Goal: Information Seeking & Learning: Check status

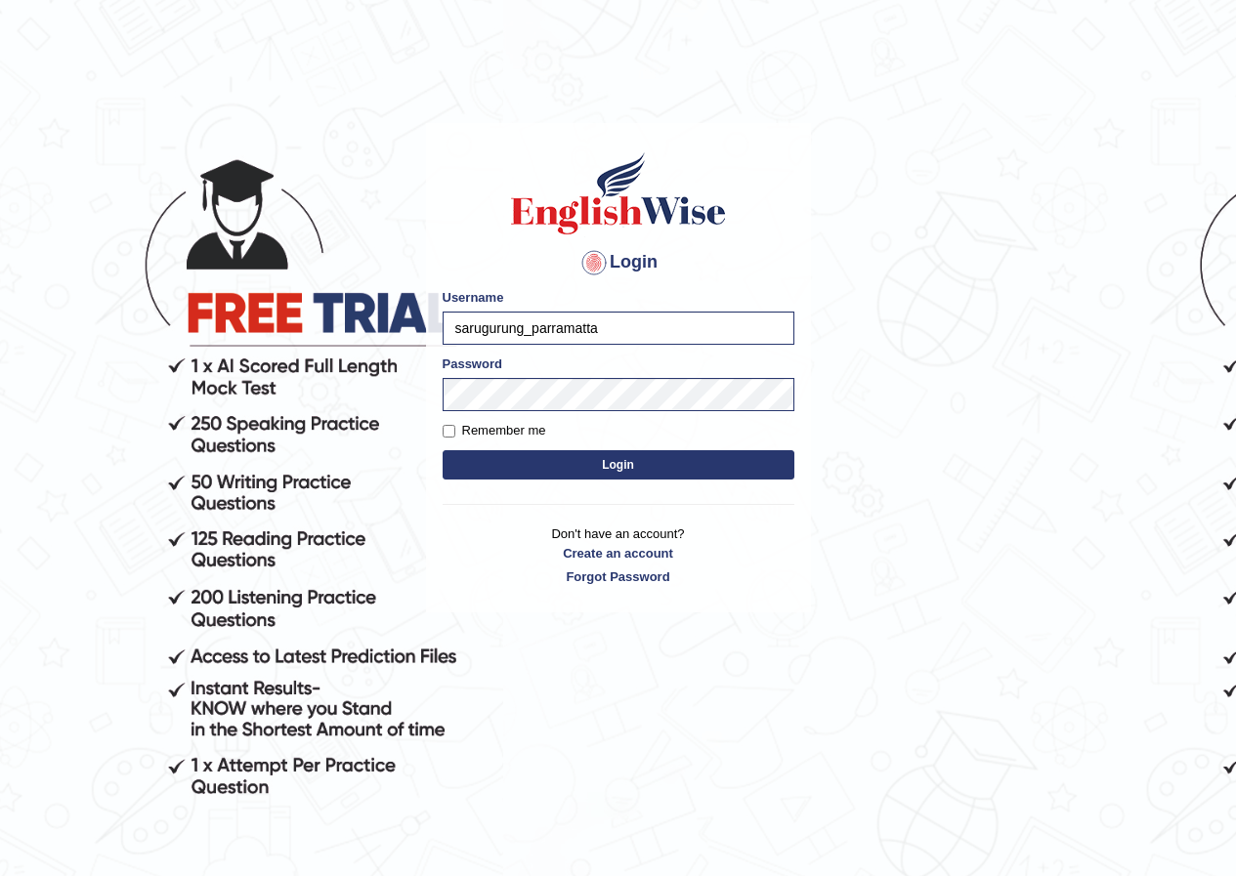
type input "sarugurung_parramatta"
click at [352, 402] on body "Login Please fix the following errors: Username sarugurung_parramatta Password …" at bounding box center [618, 500] width 1236 height 876
click at [443, 450] on button "Login" at bounding box center [619, 464] width 352 height 29
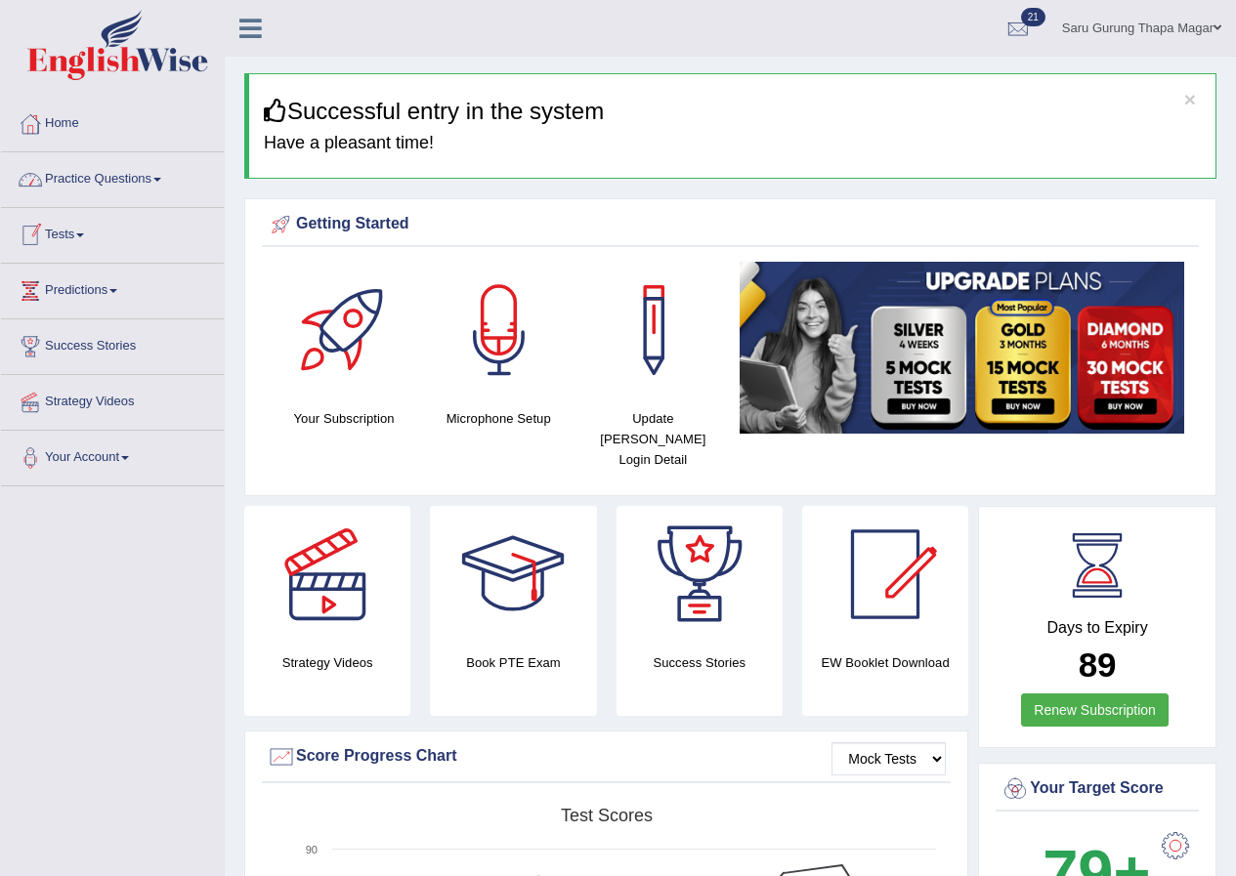
click at [81, 236] on link "Tests" at bounding box center [112, 232] width 223 height 49
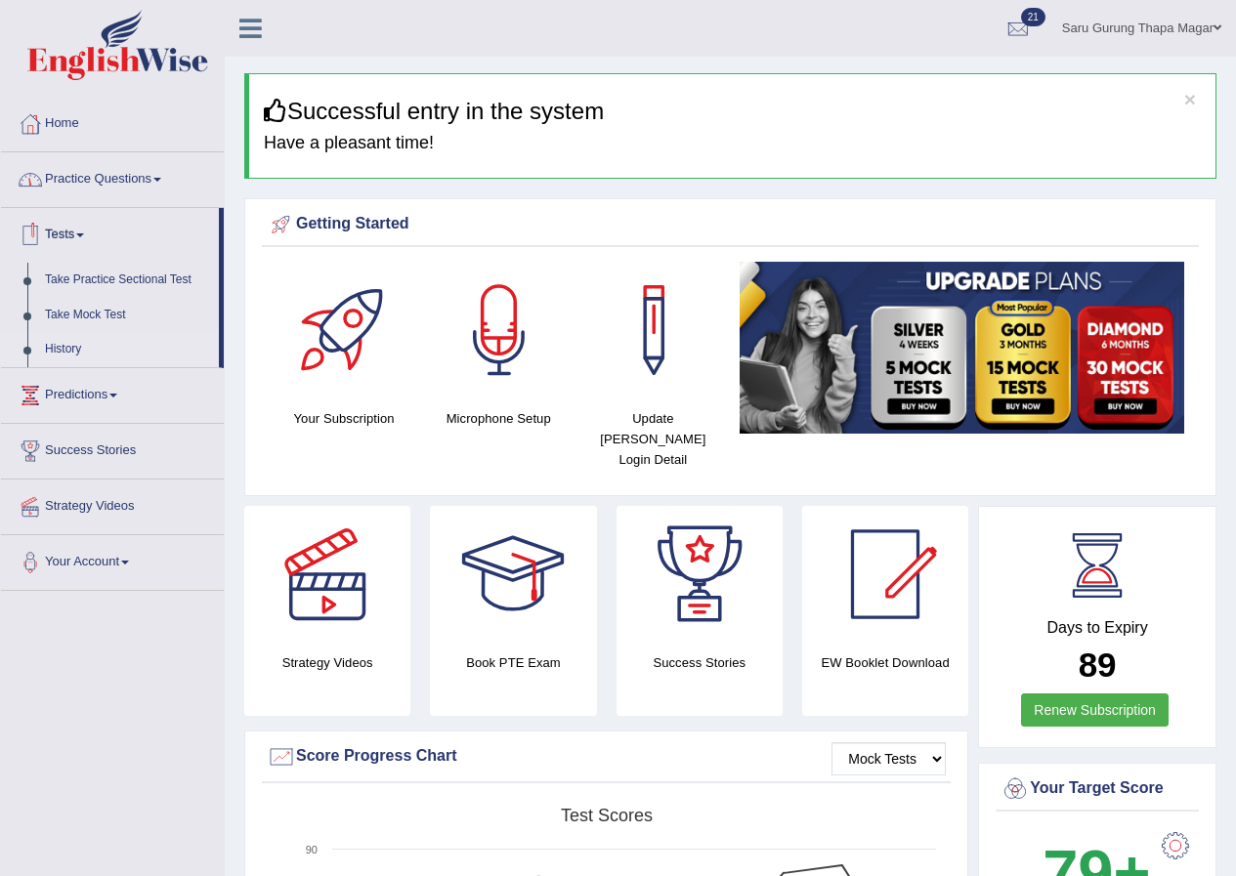
click at [68, 347] on link "History" at bounding box center [127, 349] width 183 height 35
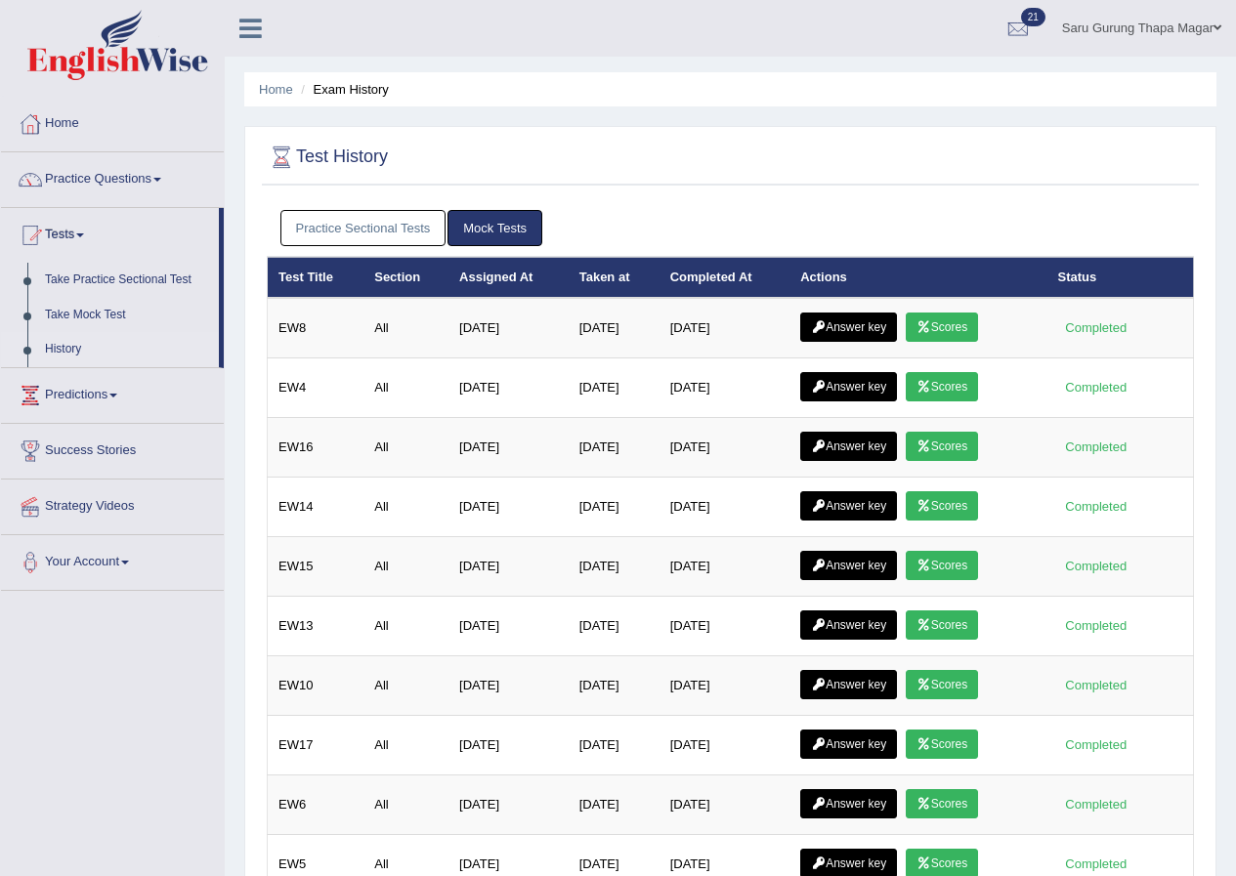
click at [486, 232] on link "Mock Tests" at bounding box center [494, 228] width 95 height 36
click at [67, 349] on link "History" at bounding box center [127, 349] width 183 height 35
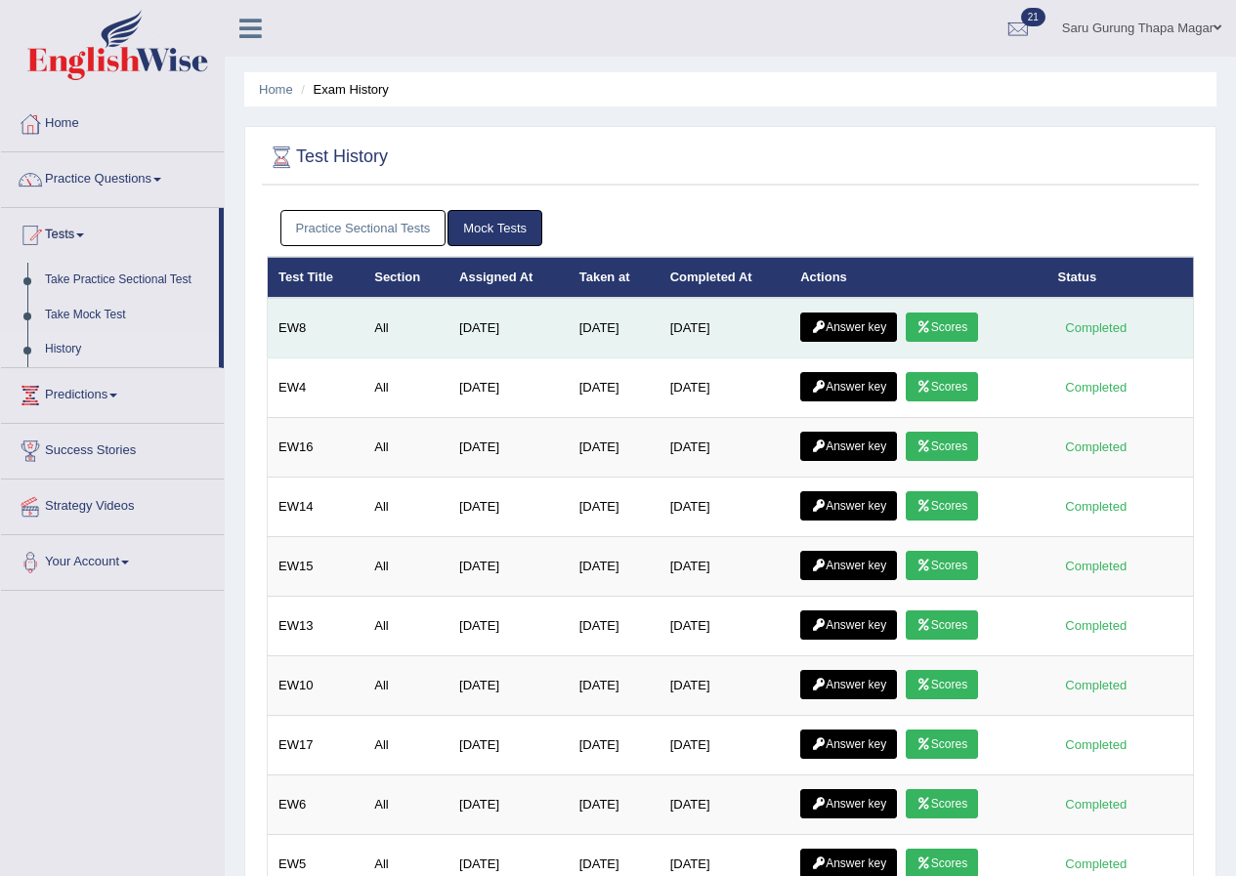
click at [948, 325] on link "Scores" at bounding box center [942, 327] width 72 height 29
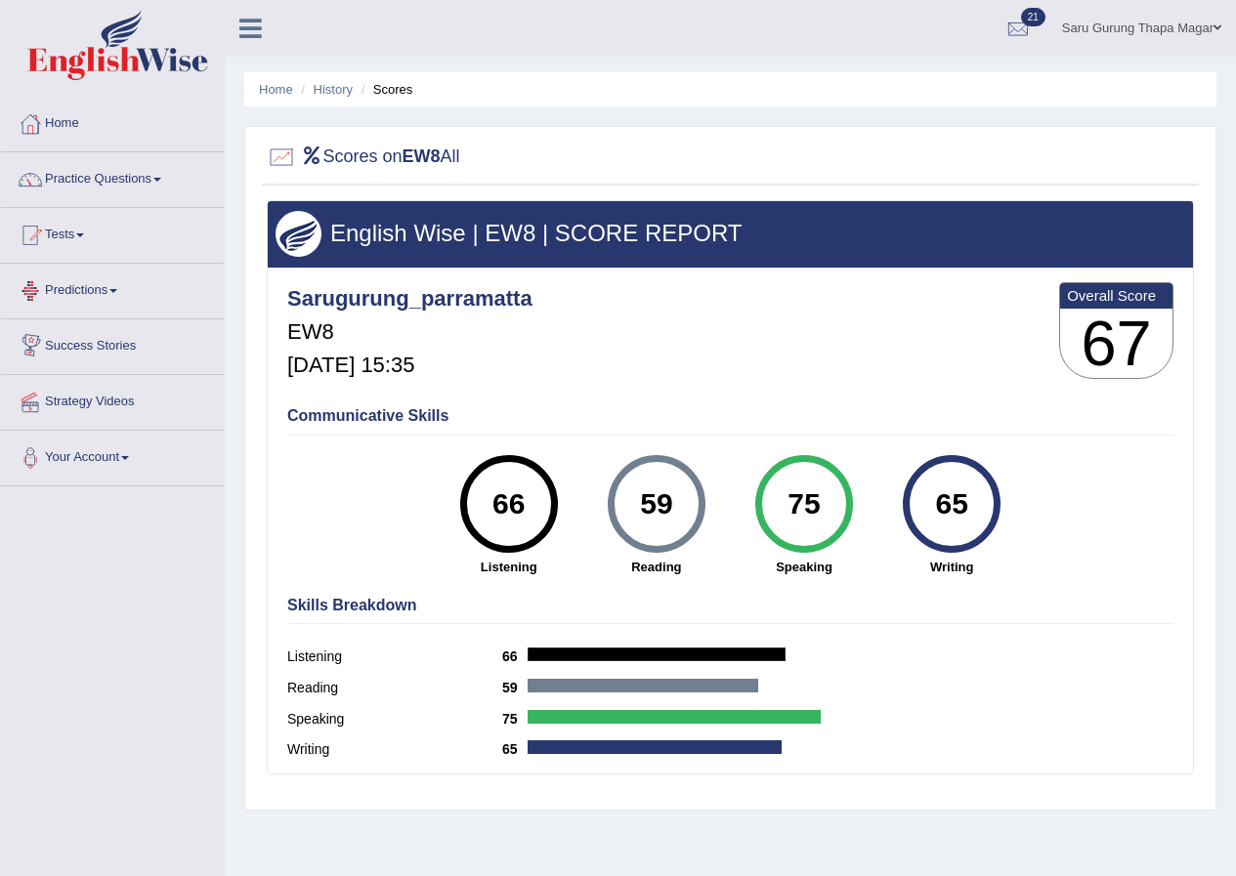
click at [82, 239] on link "Tests" at bounding box center [112, 232] width 223 height 49
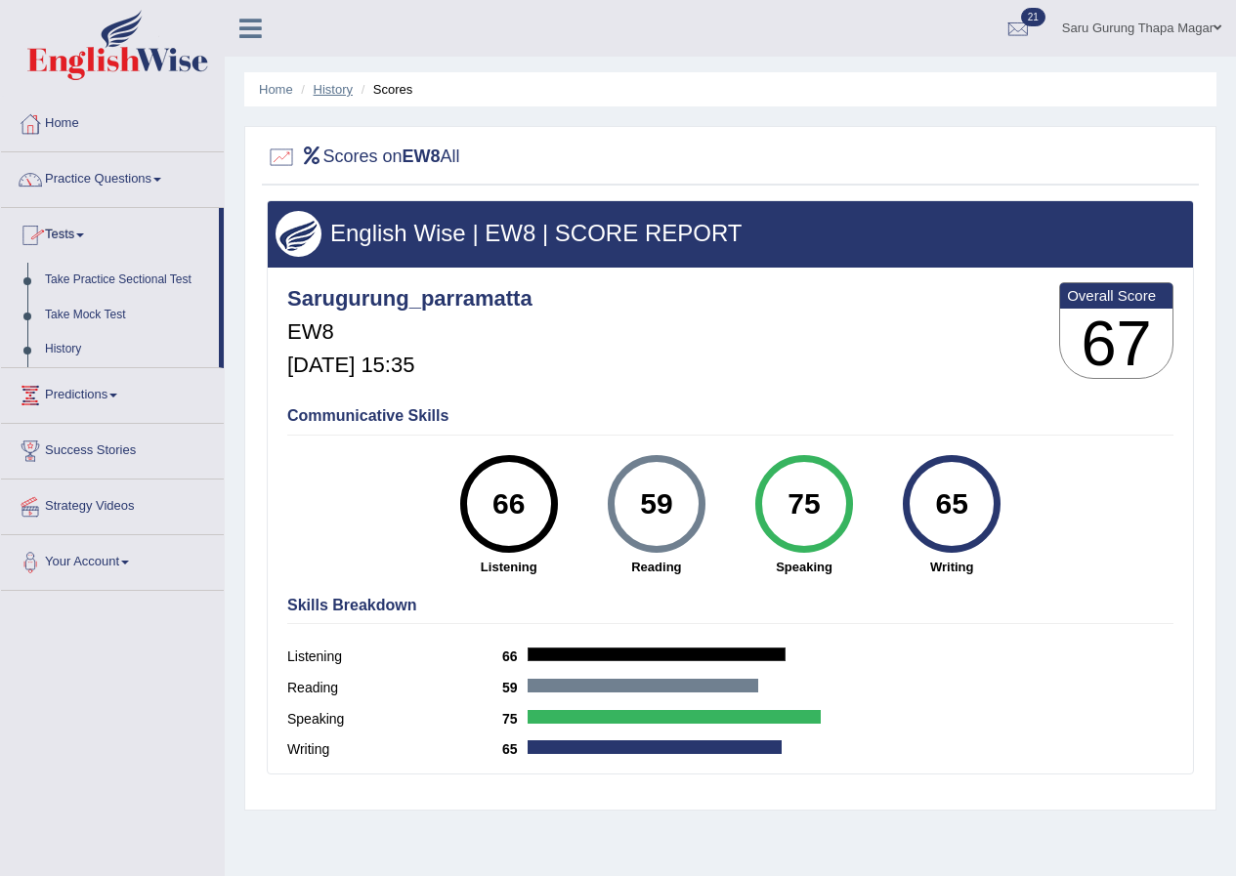
click at [333, 90] on link "History" at bounding box center [333, 89] width 39 height 15
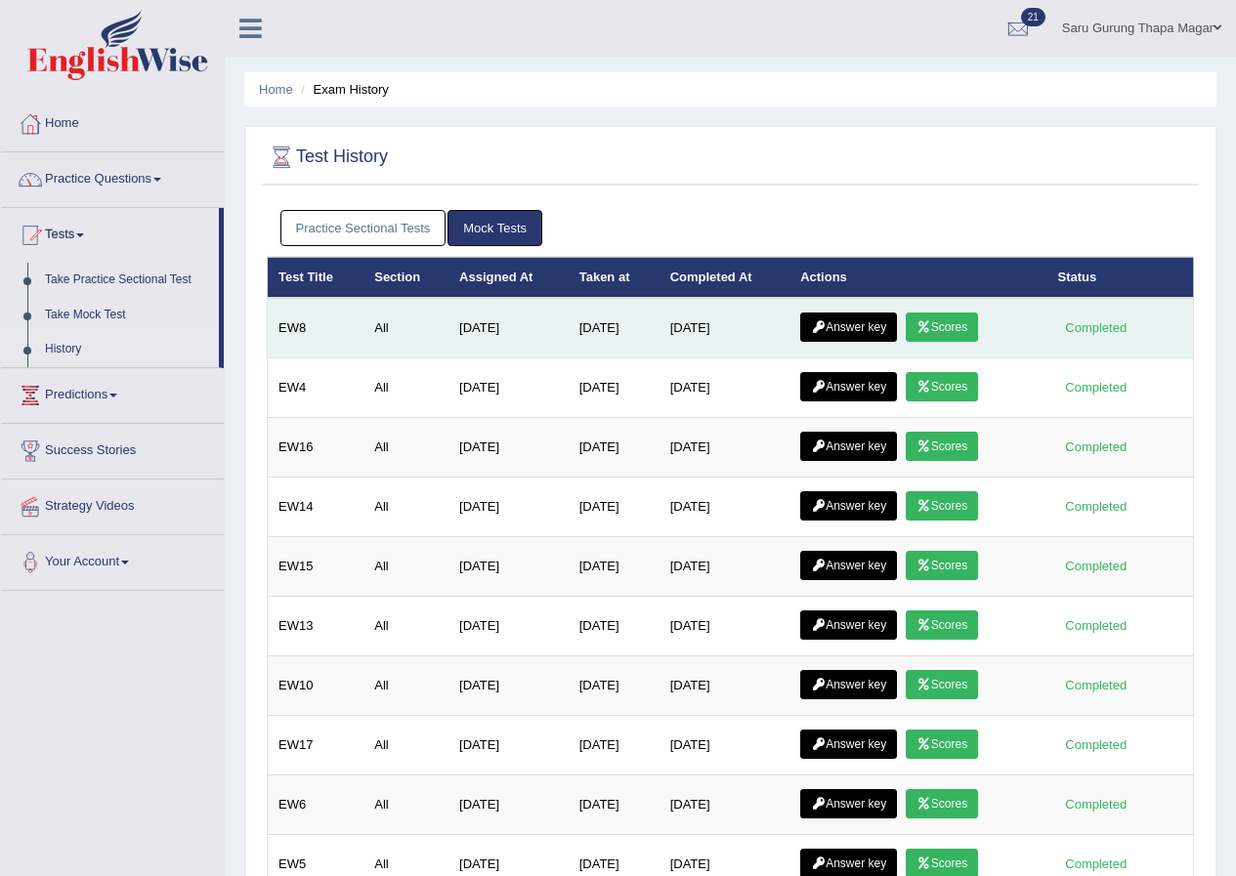
click at [860, 324] on link "Answer key" at bounding box center [848, 327] width 97 height 29
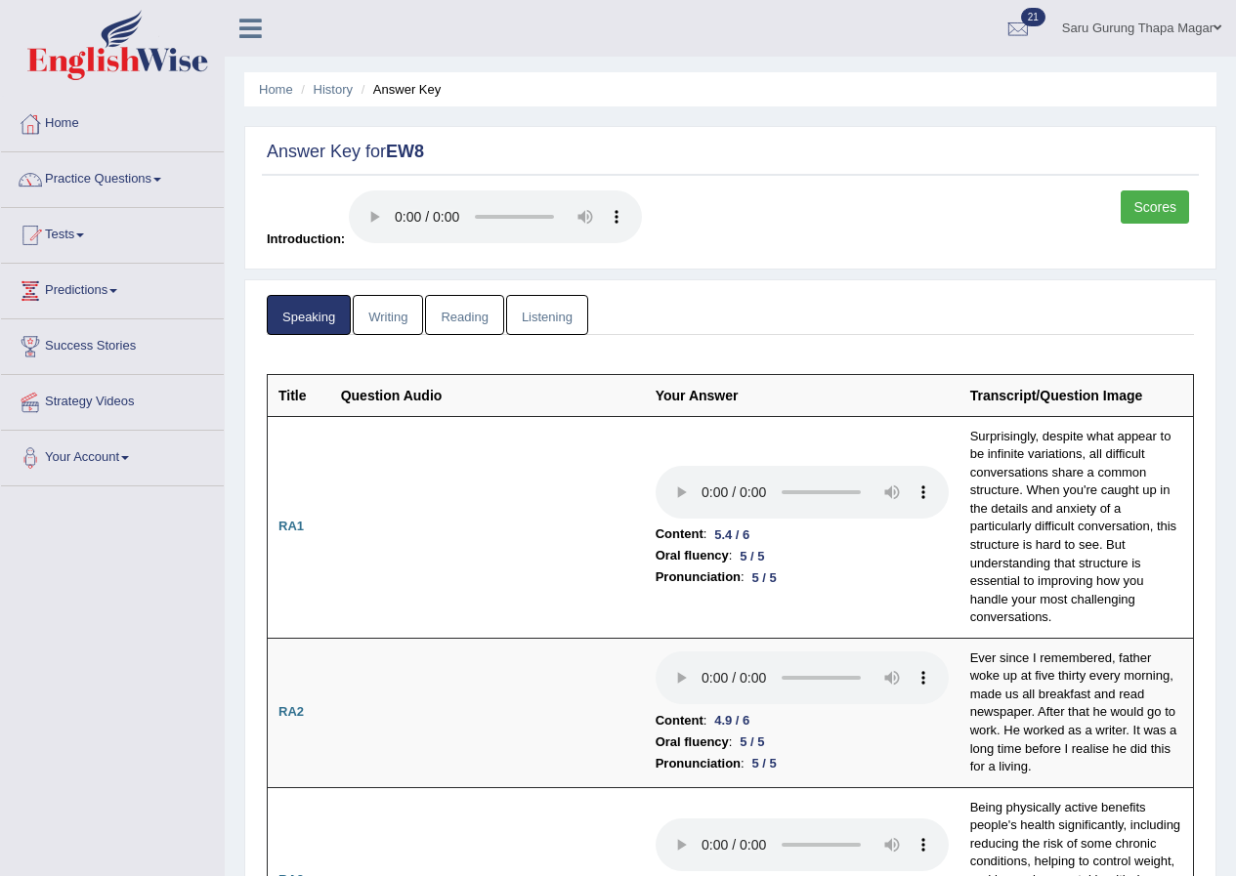
click at [397, 326] on link "Writing" at bounding box center [388, 315] width 70 height 40
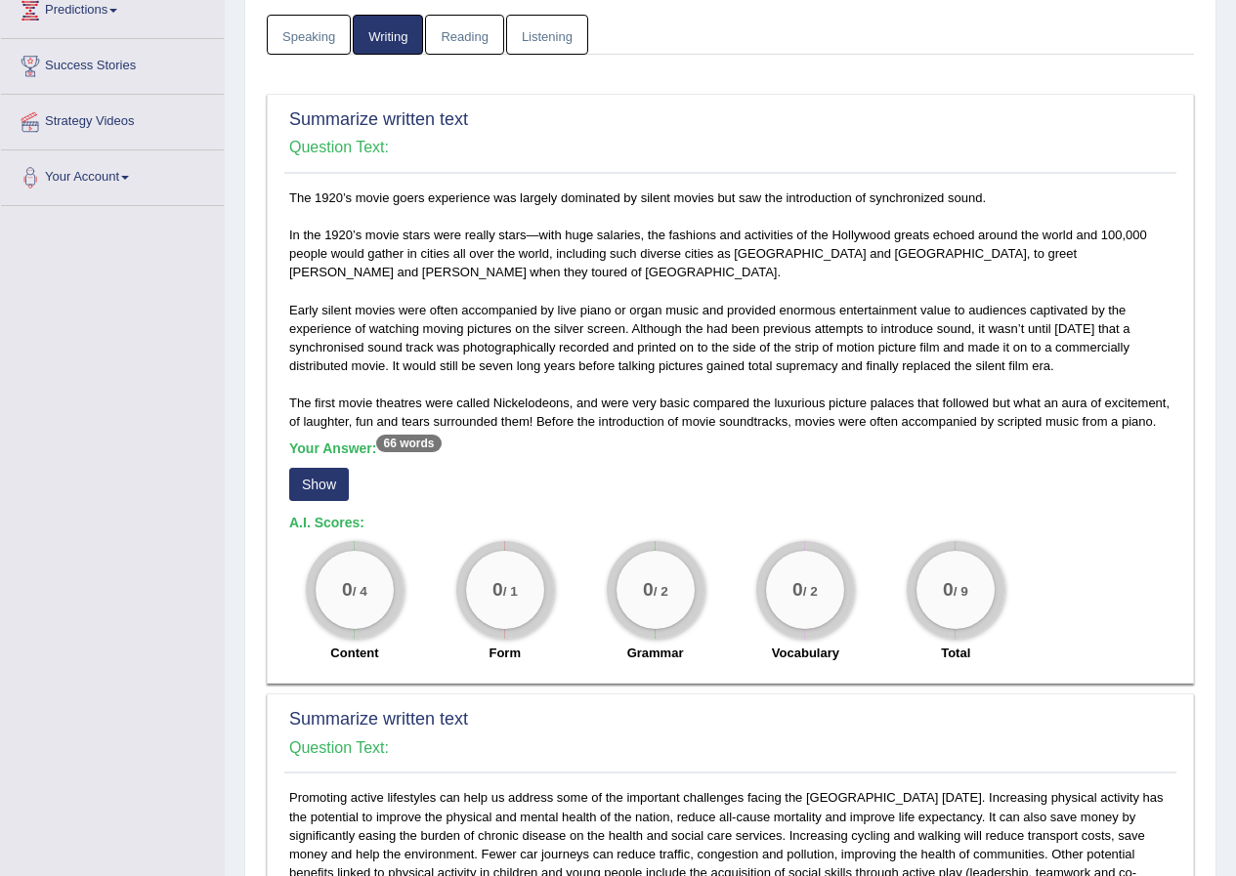
scroll to position [293, 0]
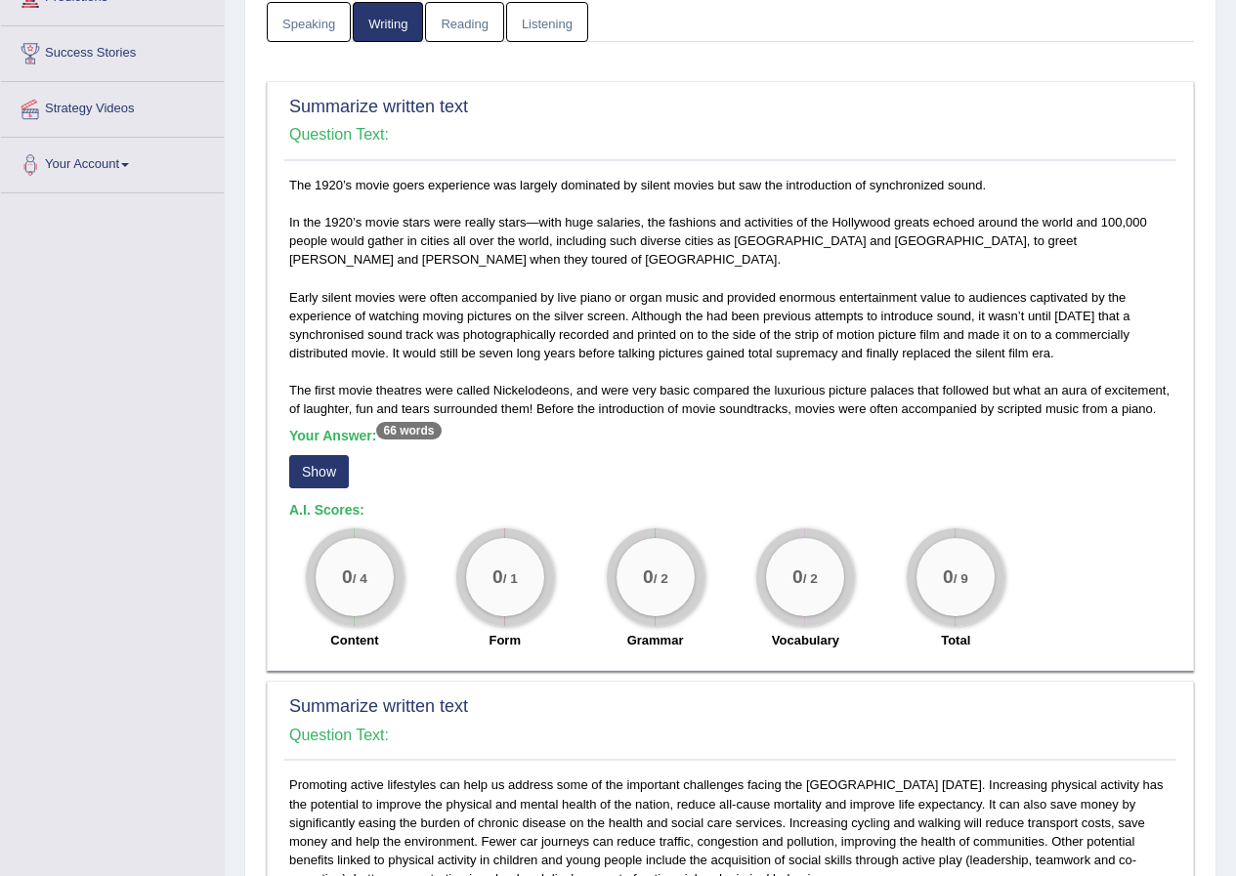
click at [294, 480] on button "Show" at bounding box center [319, 471] width 60 height 33
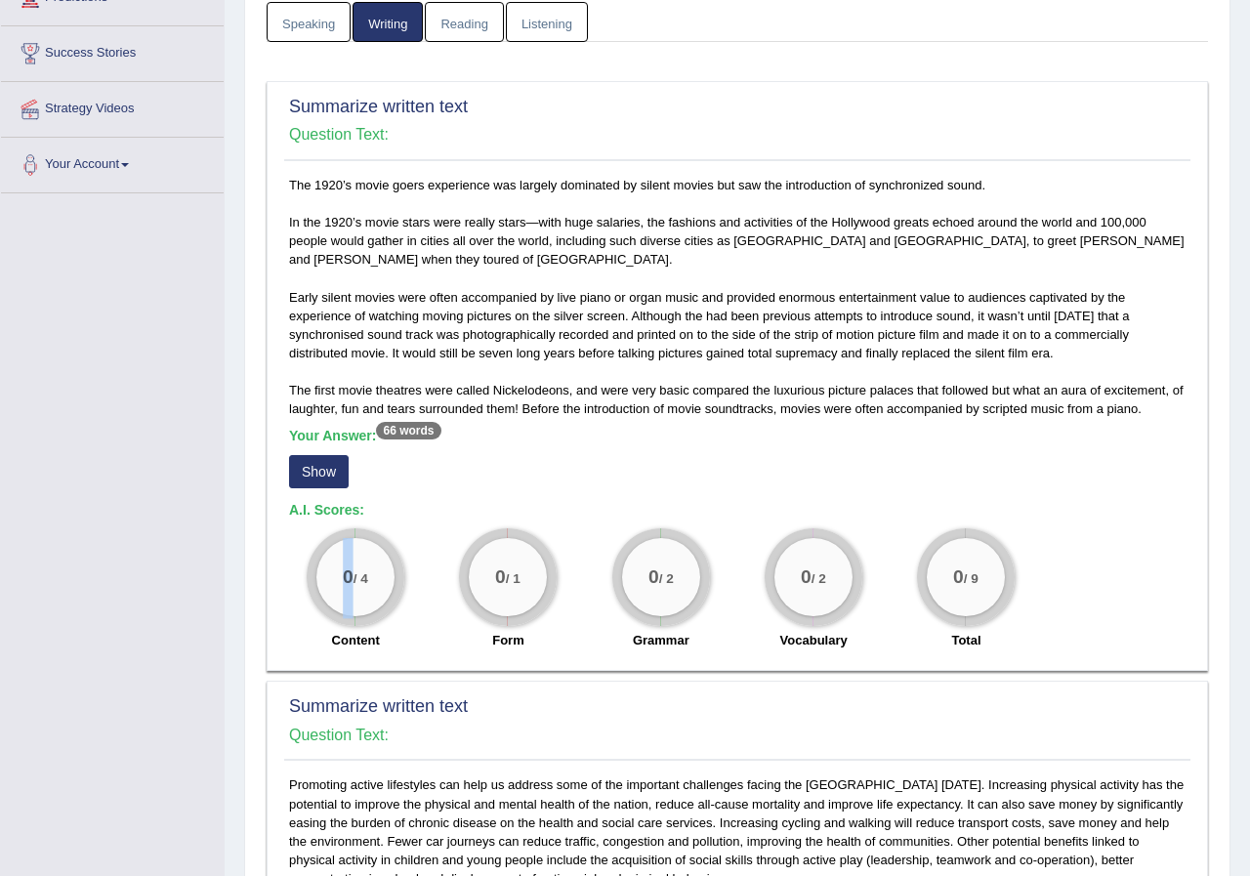
click at [294, 528] on div "0 / 4 Content" at bounding box center [355, 591] width 152 height 126
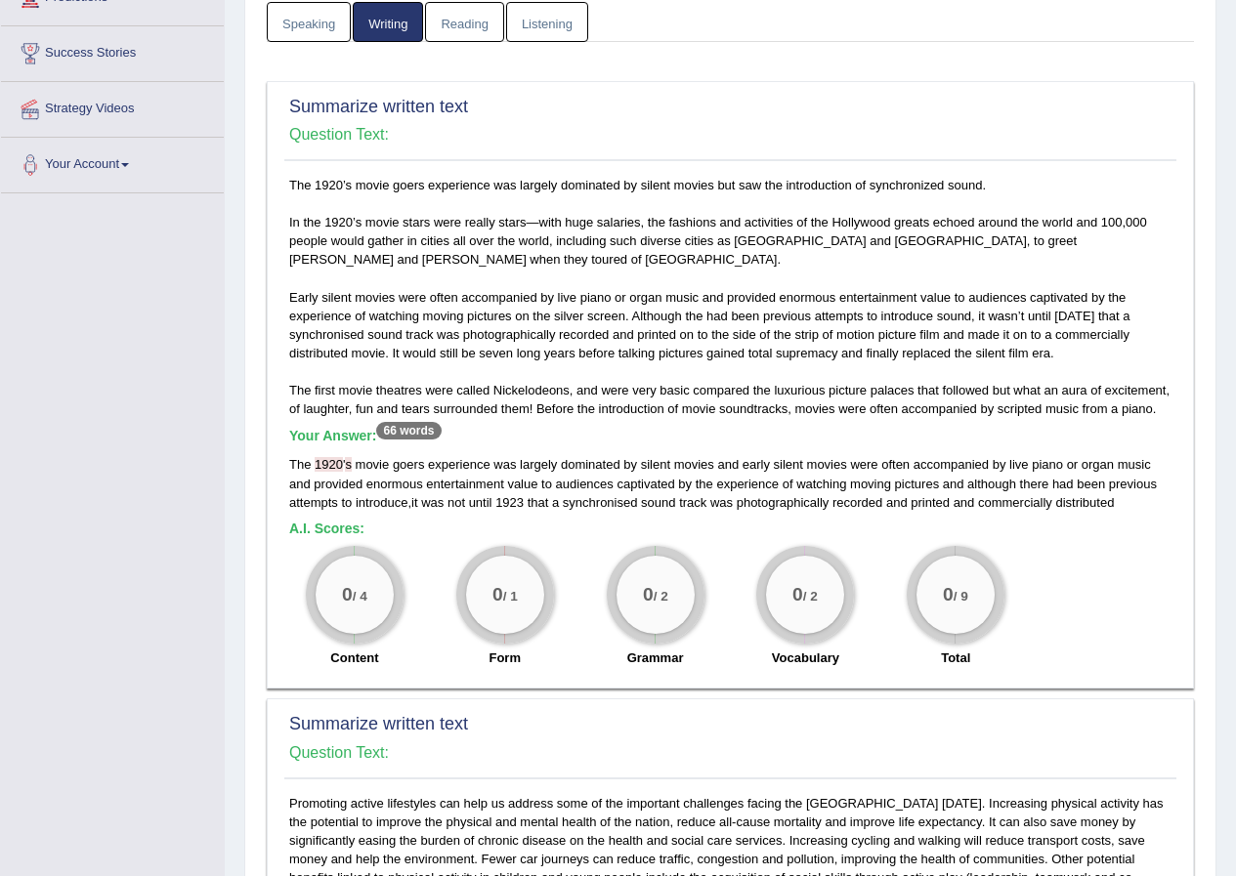
click at [708, 527] on h5 "A.I. Scores:" at bounding box center [730, 529] width 882 height 15
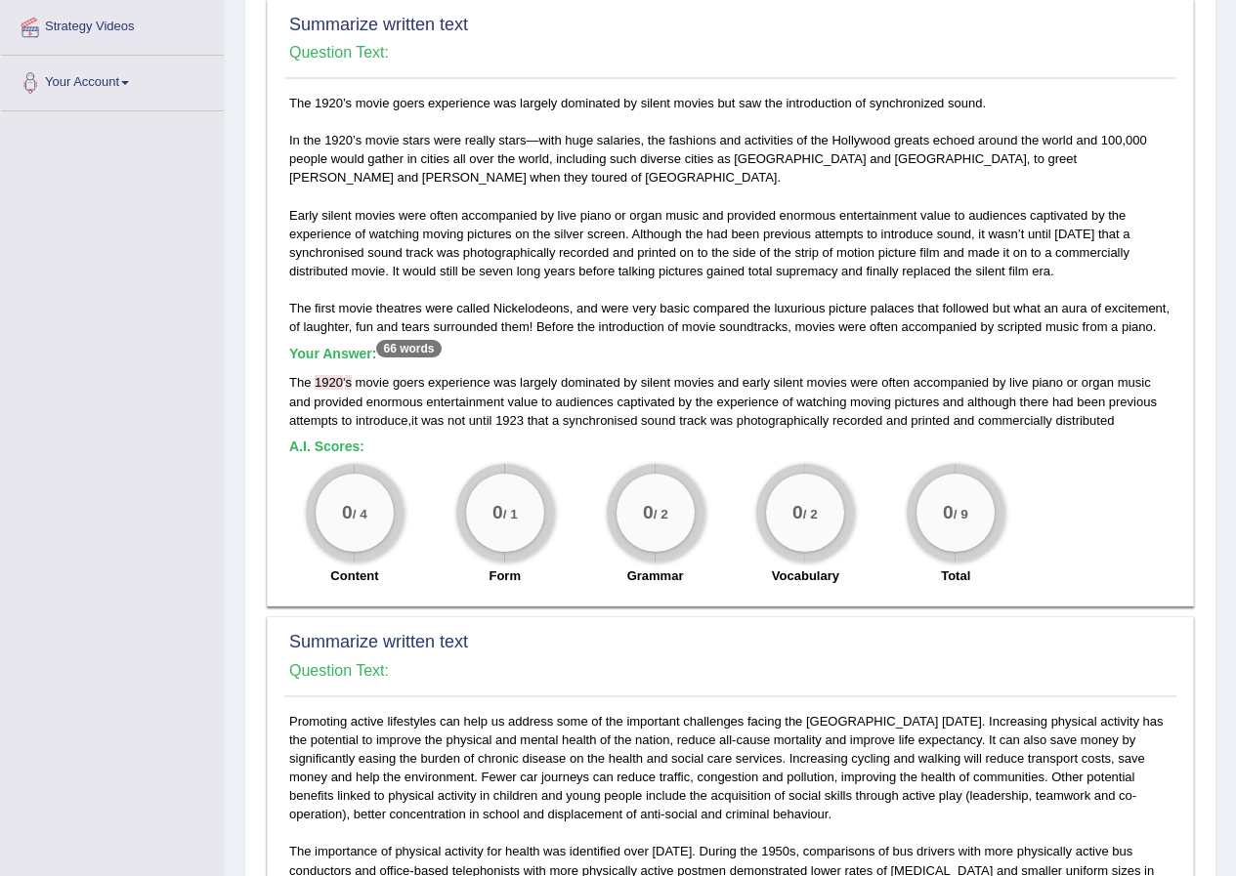
scroll to position [391, 0]
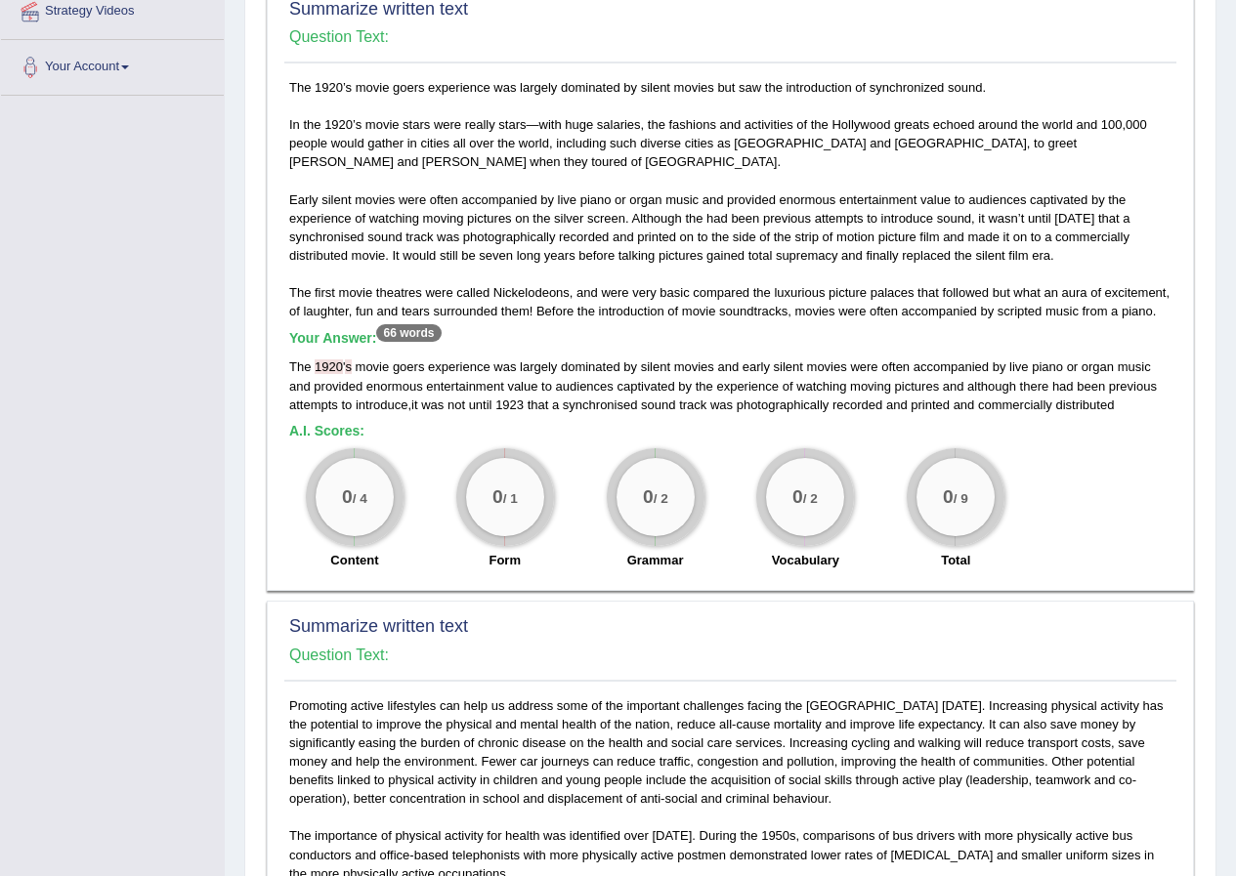
click at [437, 457] on div "0 / 1 Form" at bounding box center [505, 511] width 150 height 126
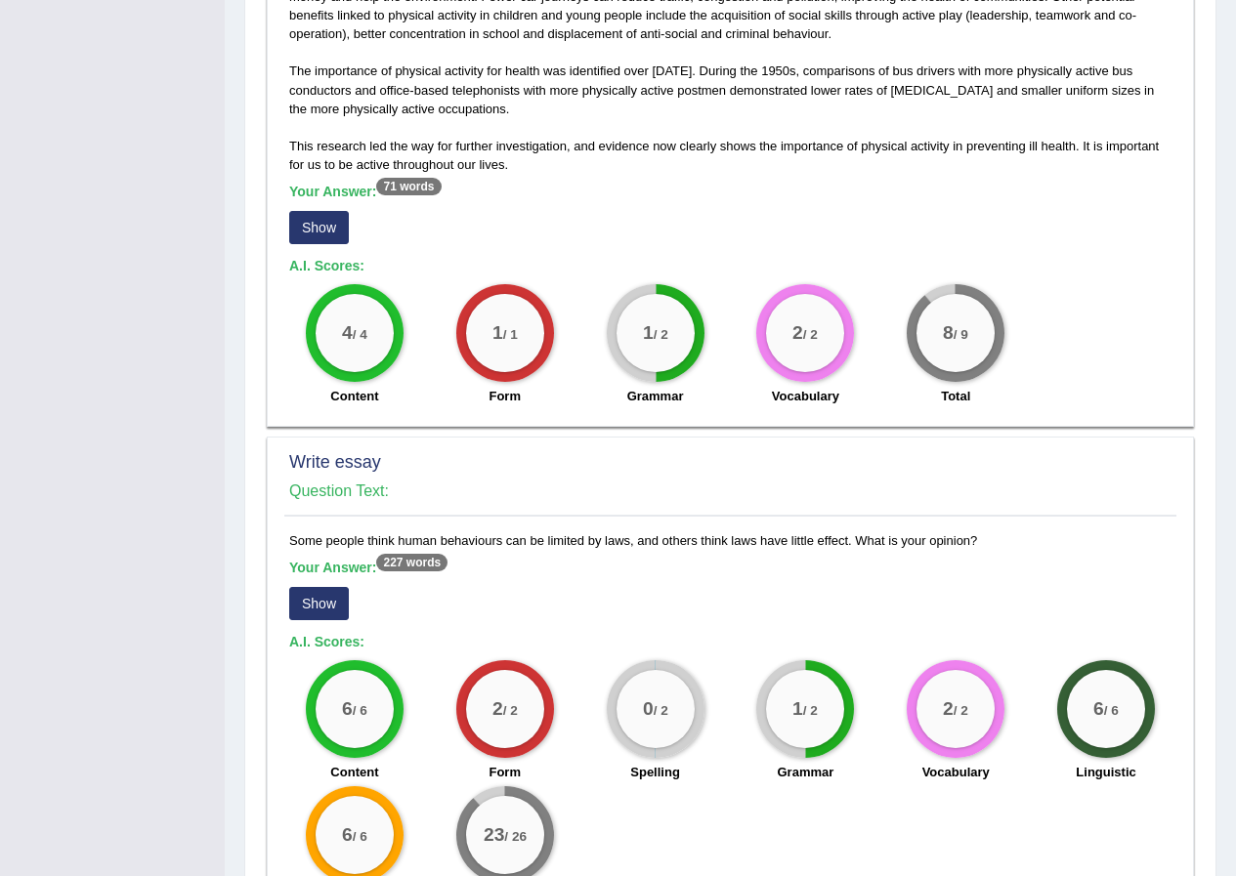
scroll to position [1298, 0]
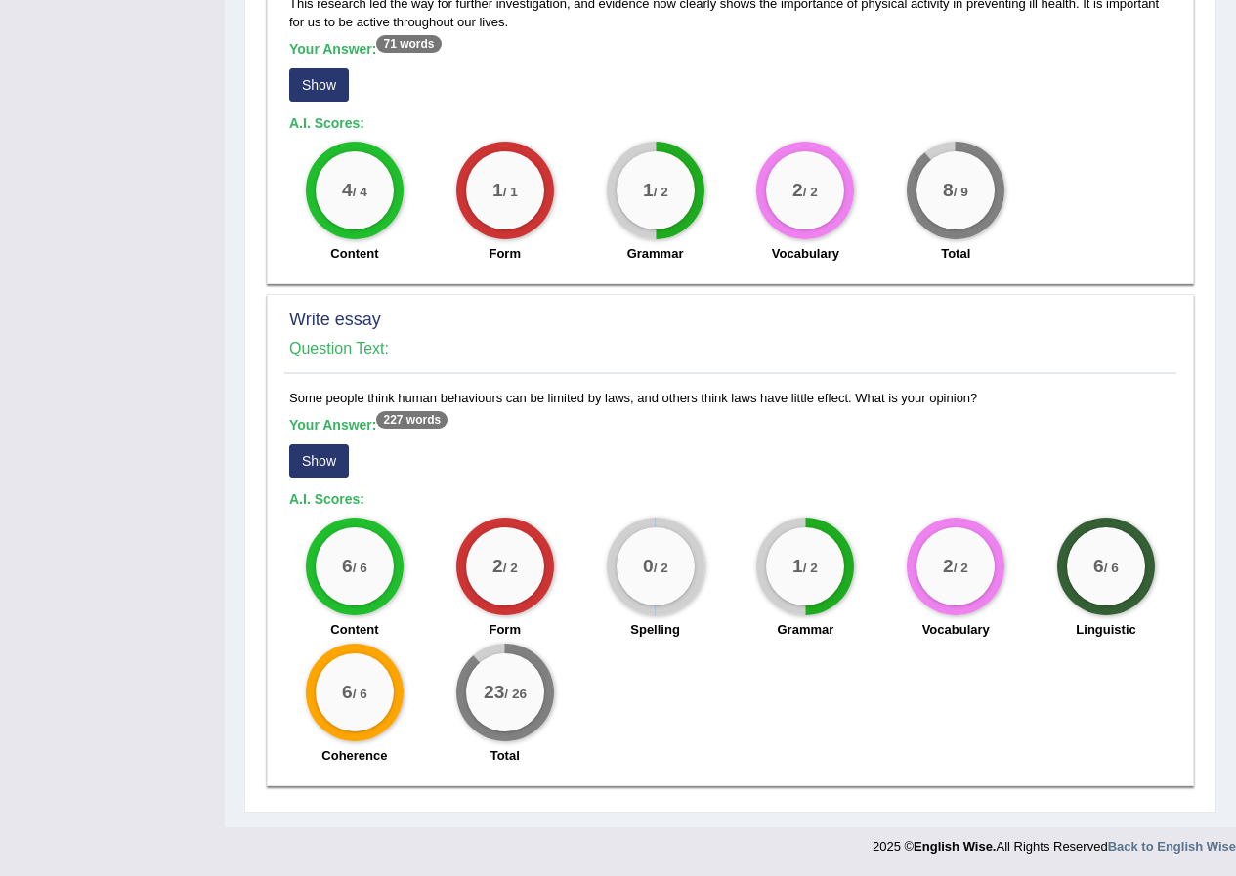
click at [323, 460] on button "Show" at bounding box center [319, 460] width 60 height 33
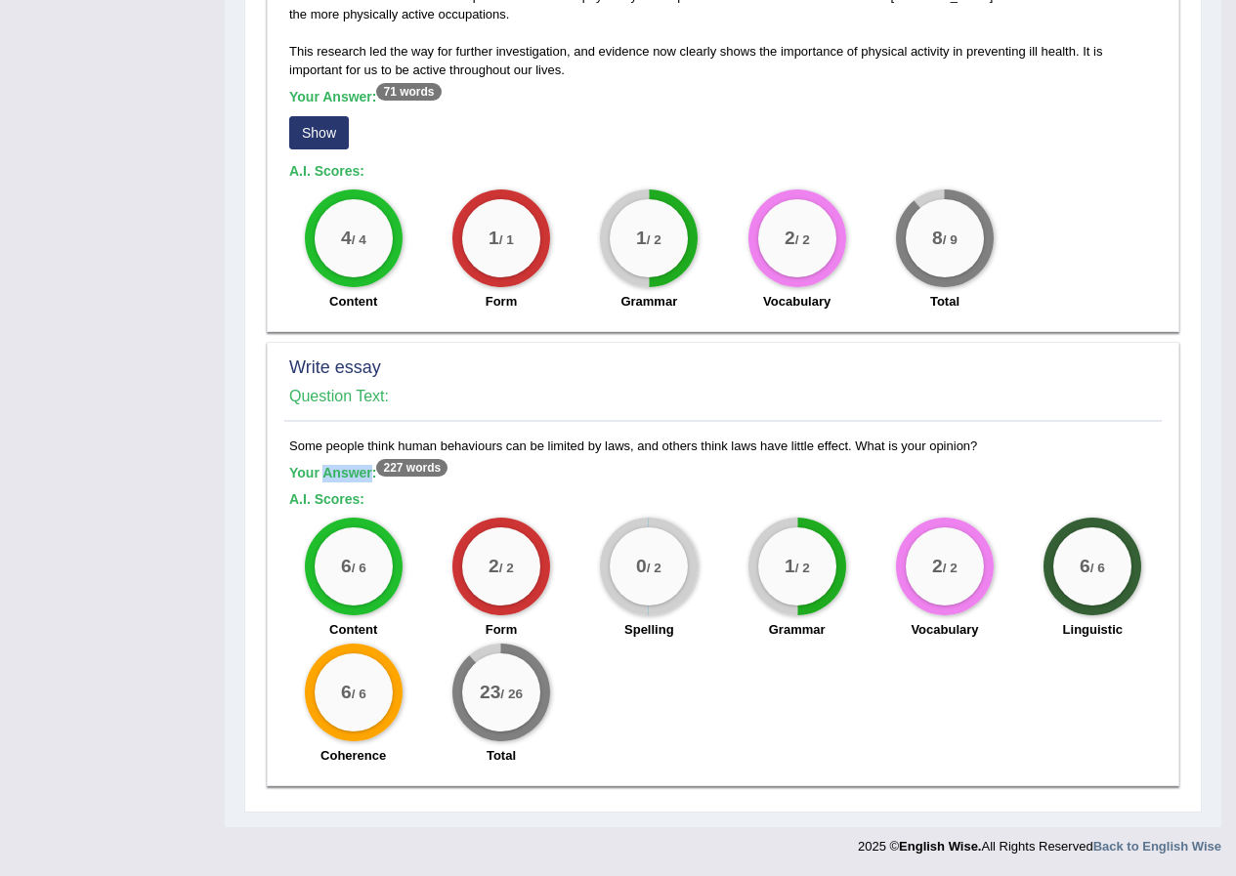
scroll to position [1250, 0]
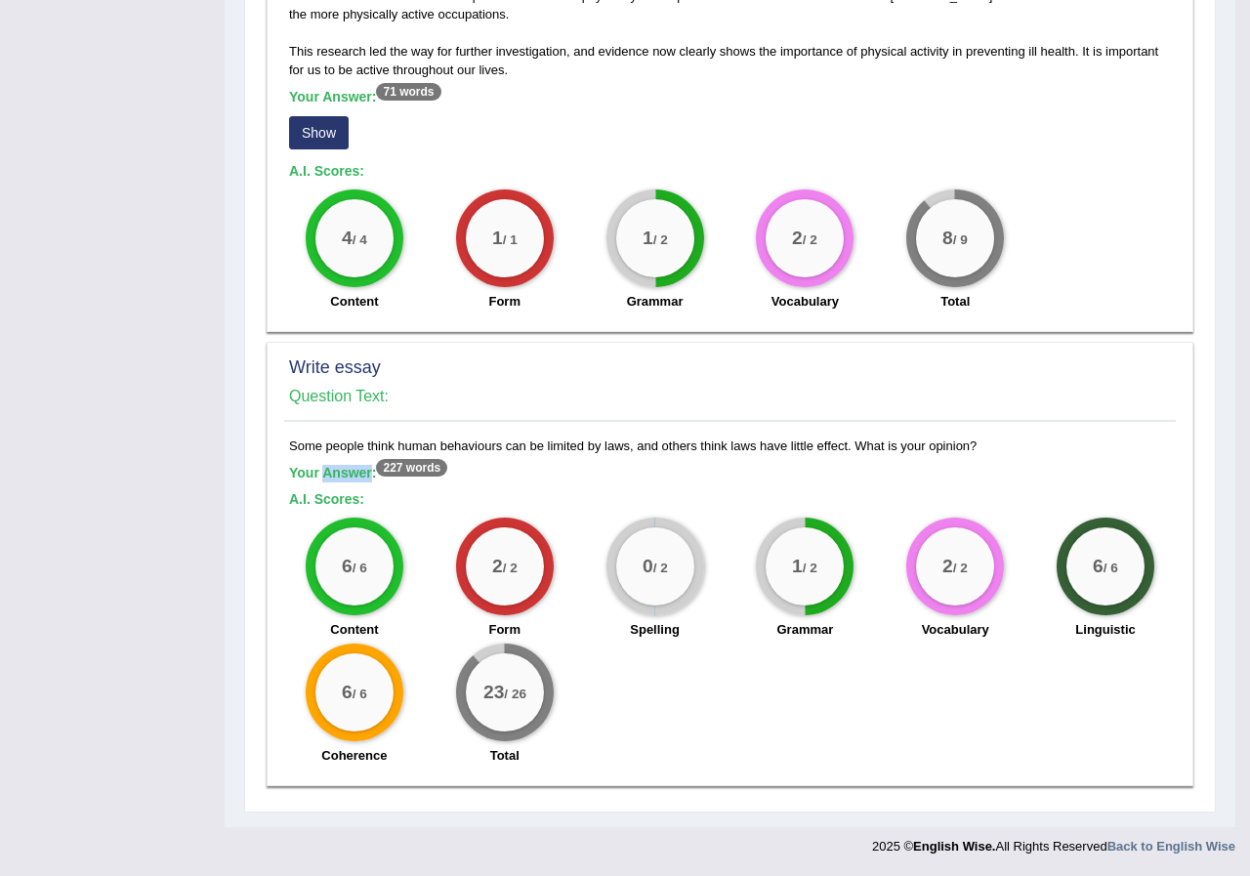
click at [323, 460] on div "Some people think human behaviours can be limited by laws, and others think law…" at bounding box center [730, 606] width 892 height 339
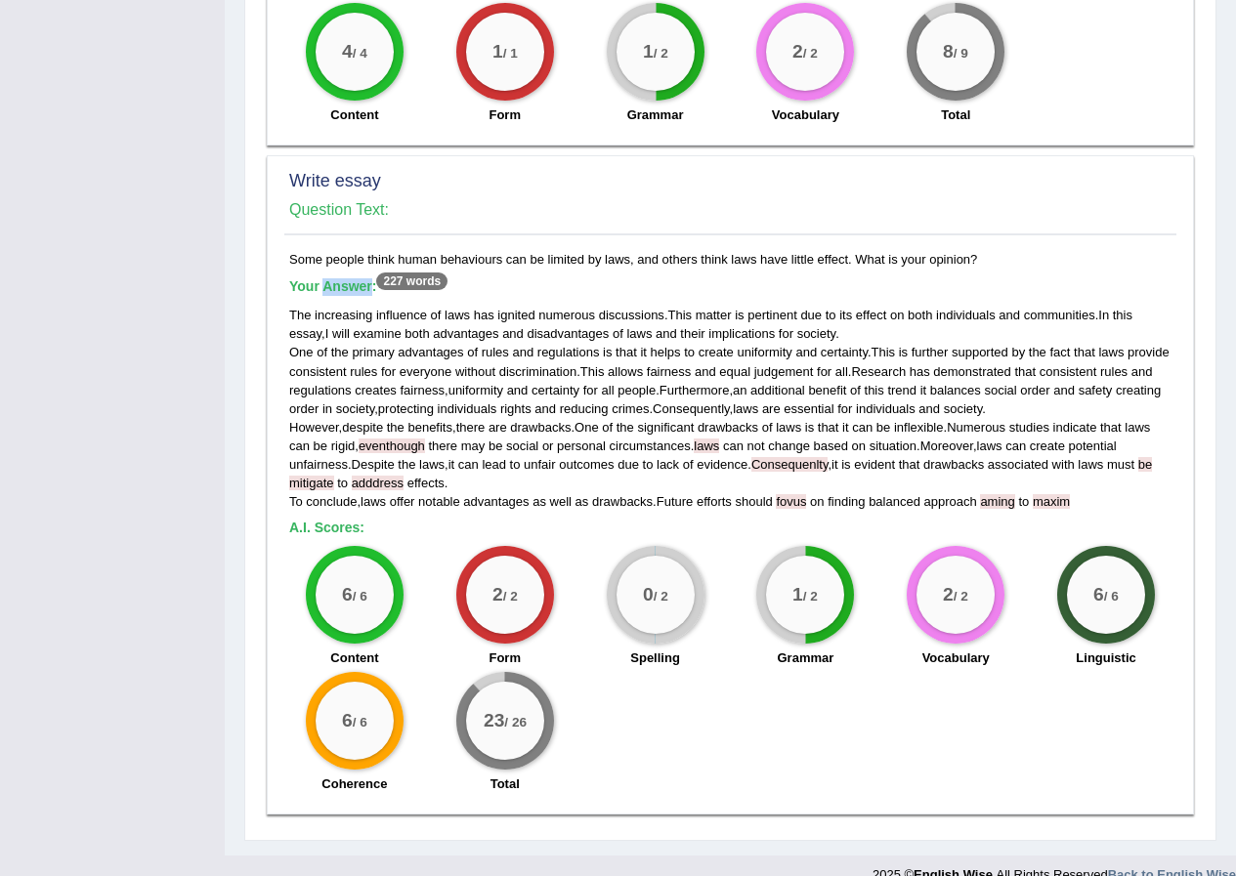
scroll to position [1446, 0]
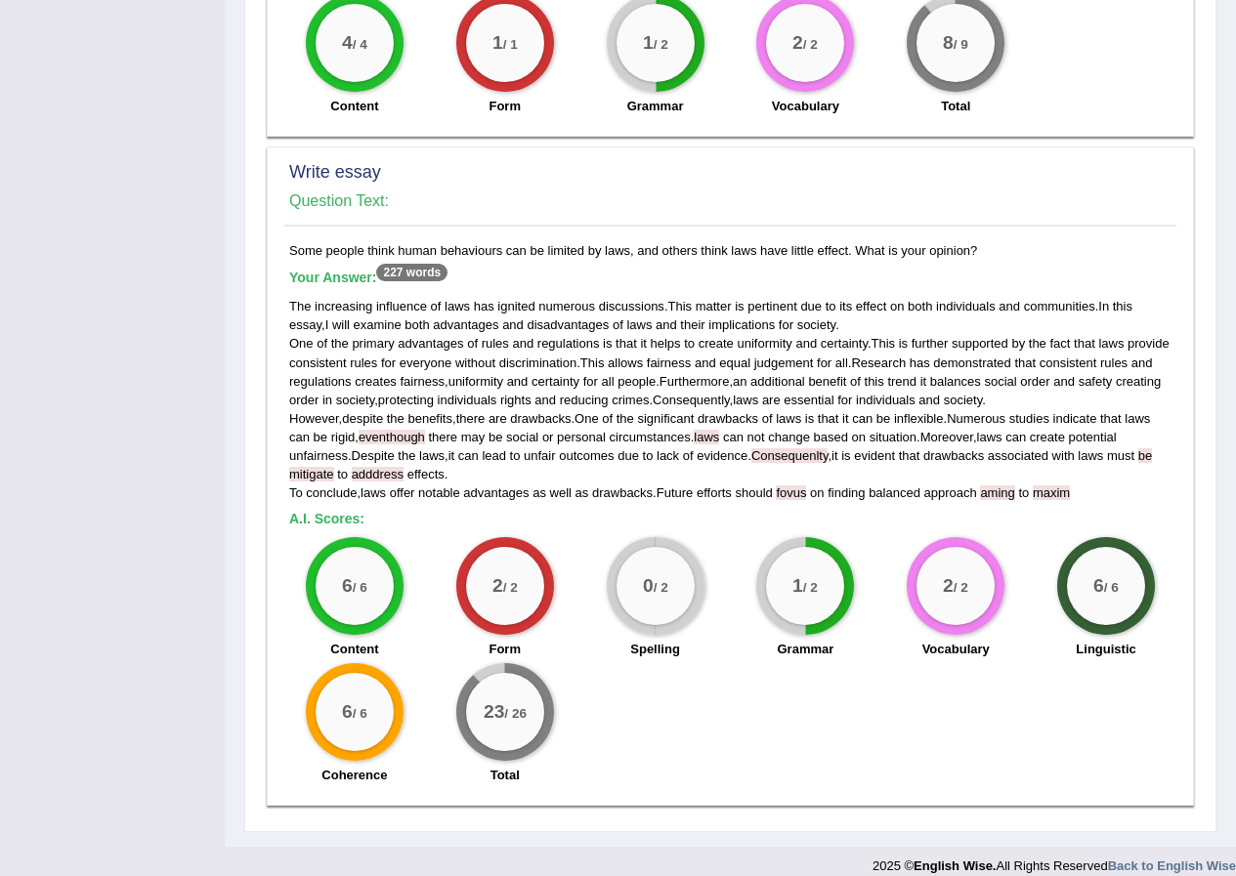
click at [301, 478] on span "mitigate" at bounding box center [311, 474] width 45 height 15
drag, startPoint x: 303, startPoint y: 477, endPoint x: 191, endPoint y: 392, distance: 140.1
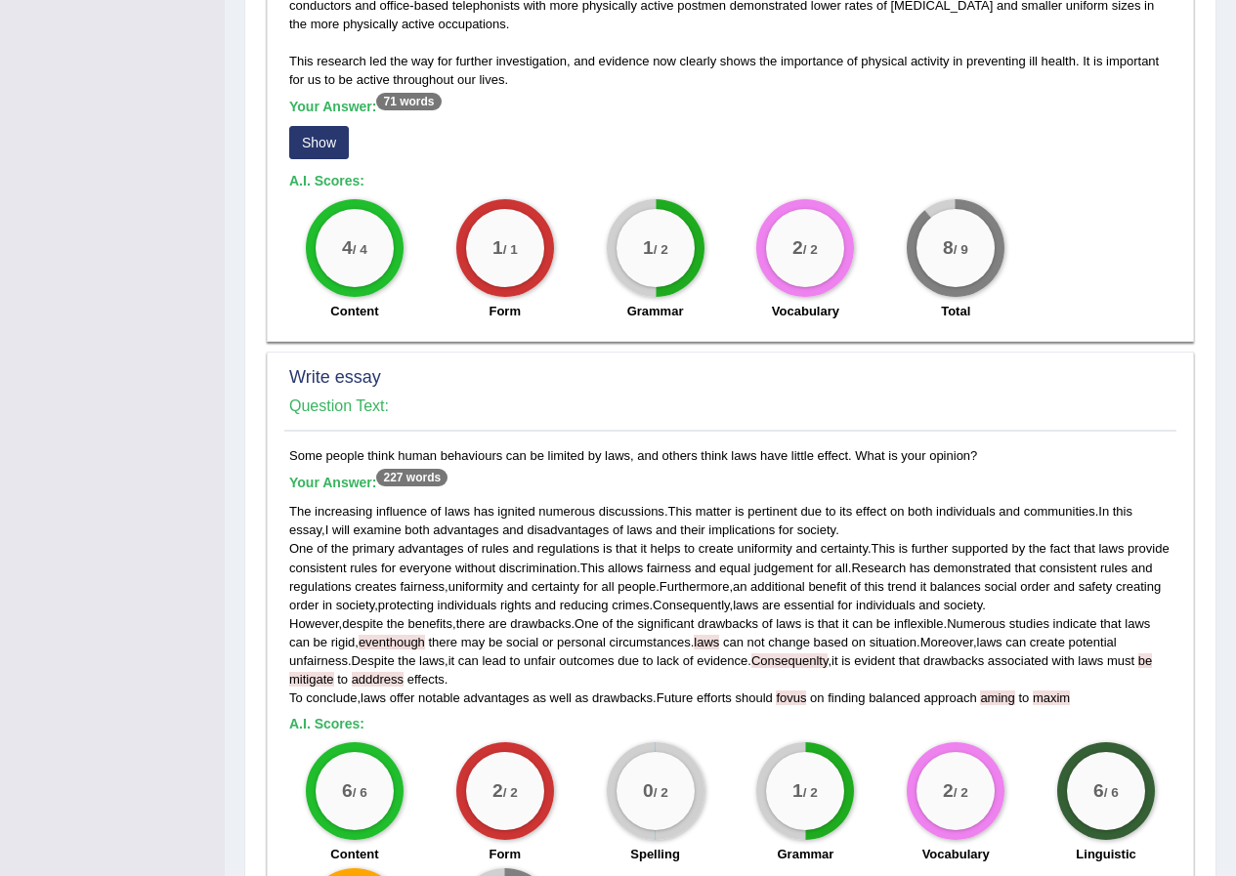
scroll to position [1270, 0]
